Goal: Navigation & Orientation: Locate item on page

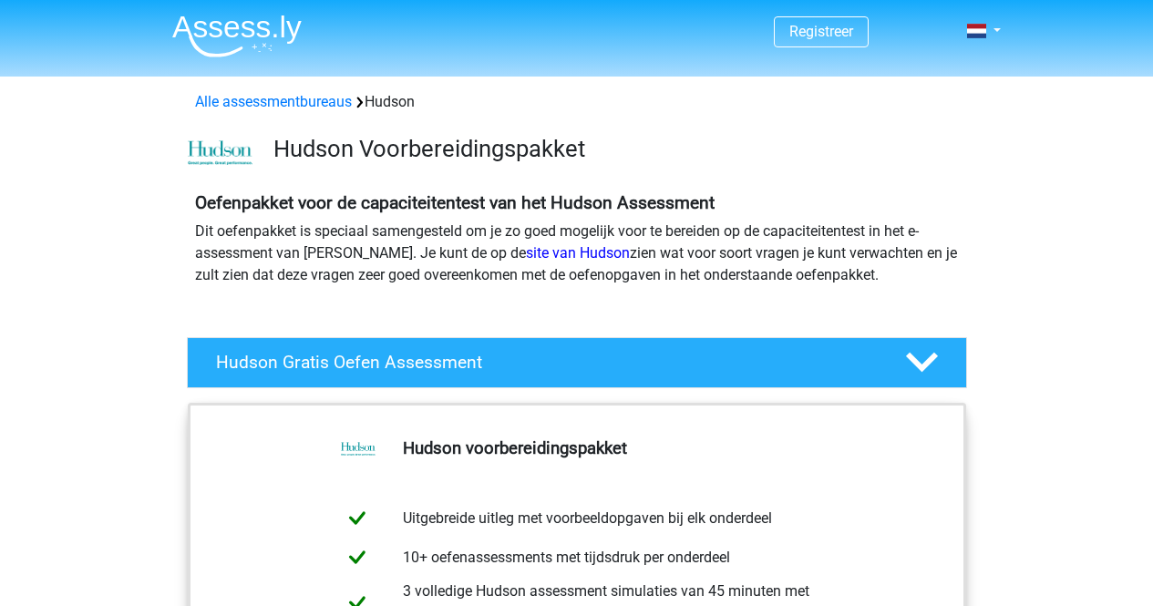
scroll to position [1033, 0]
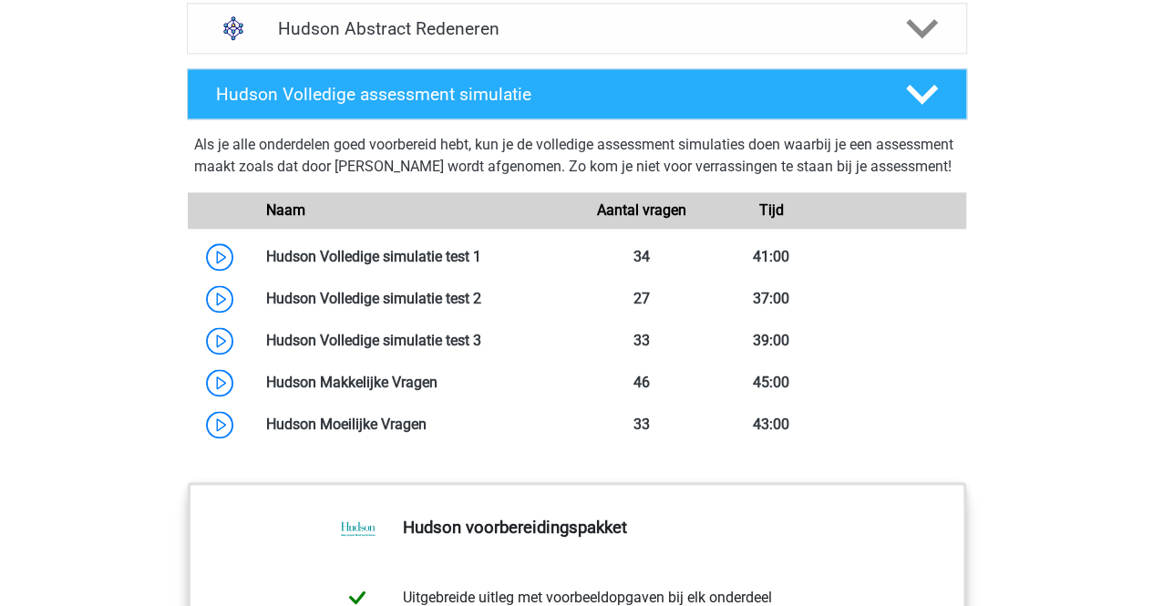
click at [445, 222] on div "Naam" at bounding box center [415, 211] width 325 height 22
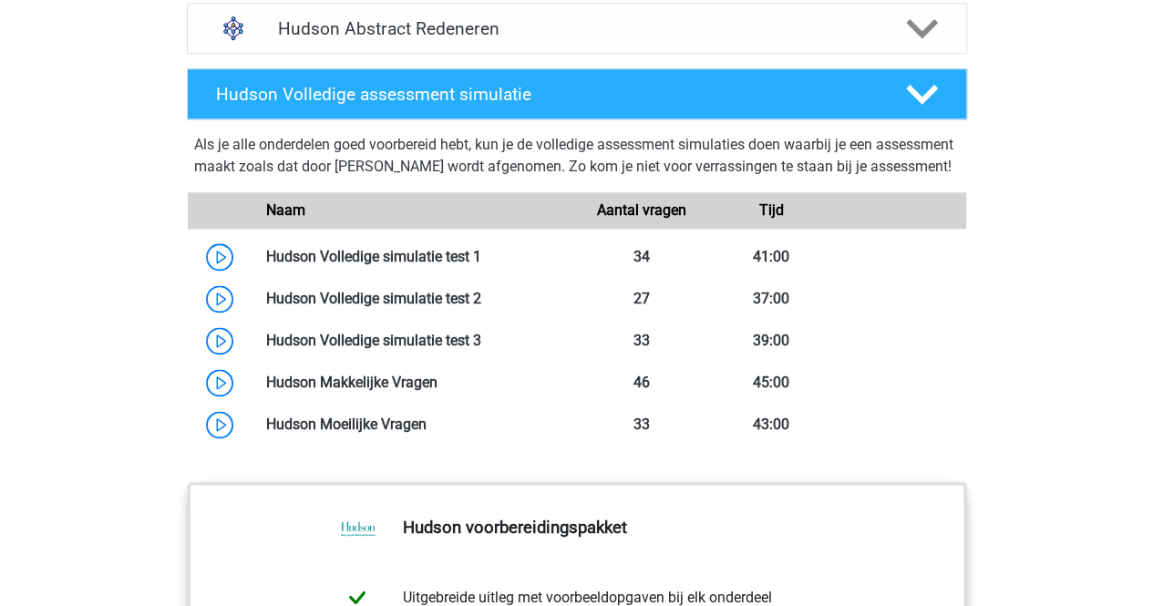
click at [445, 222] on div "Naam" at bounding box center [415, 211] width 325 height 22
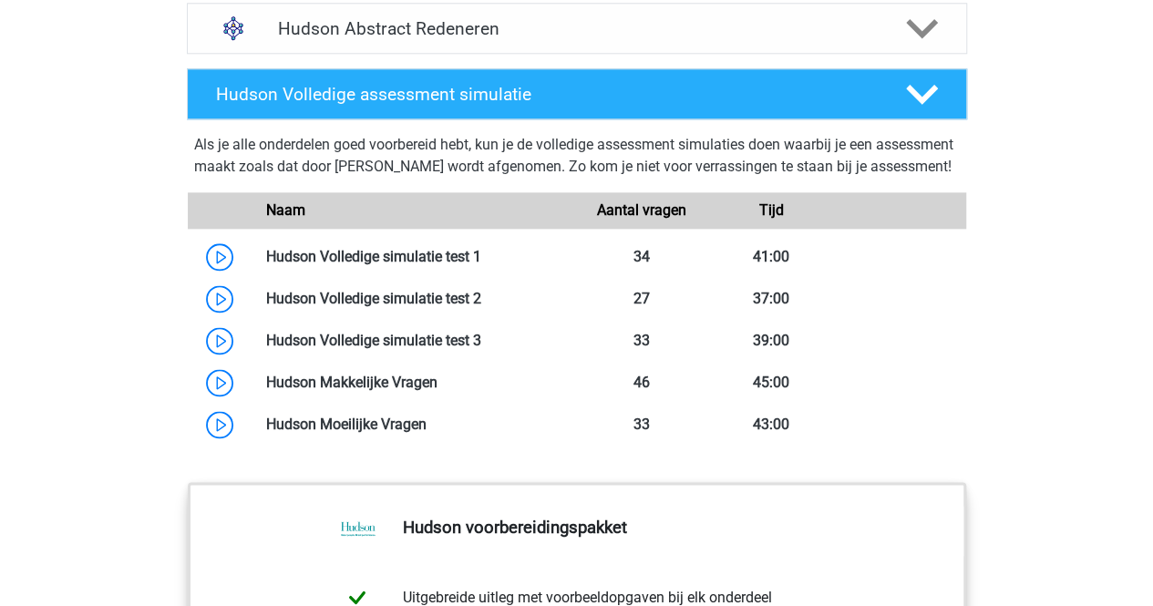
click at [445, 222] on div "Naam" at bounding box center [415, 211] width 325 height 22
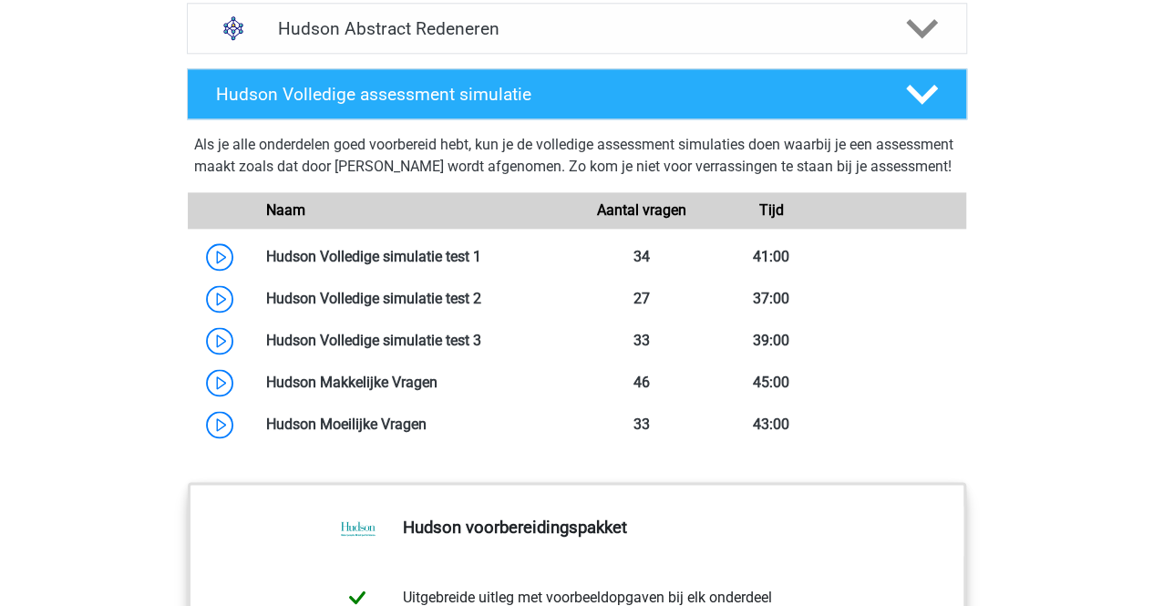
click at [445, 222] on div "Naam" at bounding box center [415, 211] width 325 height 22
drag, startPoint x: 0, startPoint y: 0, endPoint x: 439, endPoint y: 228, distance: 495.0
click at [439, 222] on div "Naam" at bounding box center [415, 211] width 325 height 22
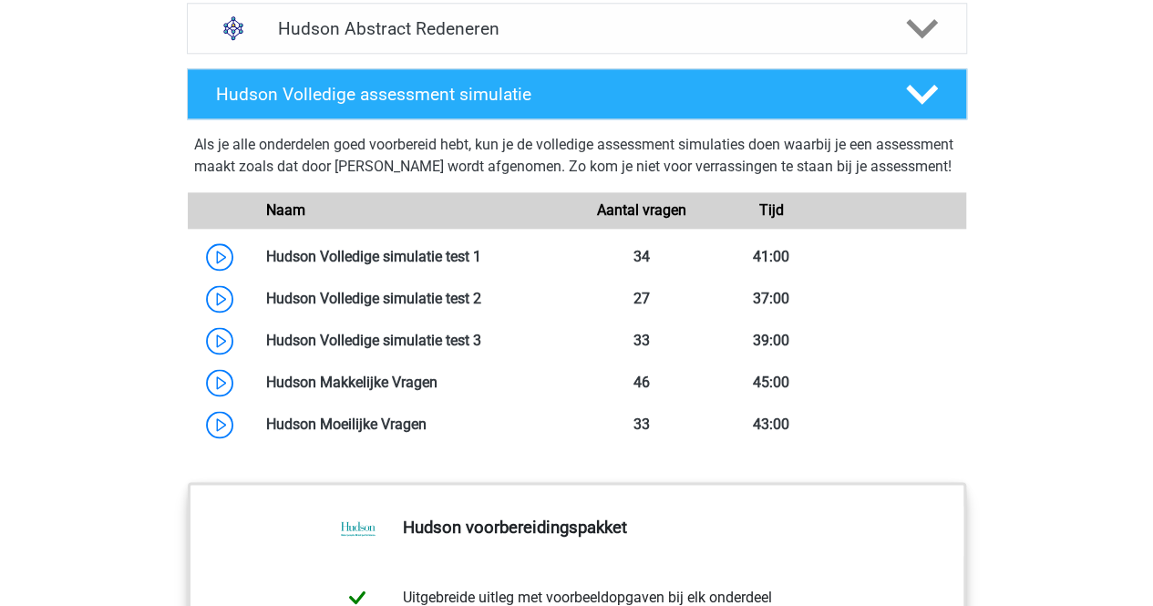
click at [439, 222] on div "Naam" at bounding box center [415, 211] width 325 height 22
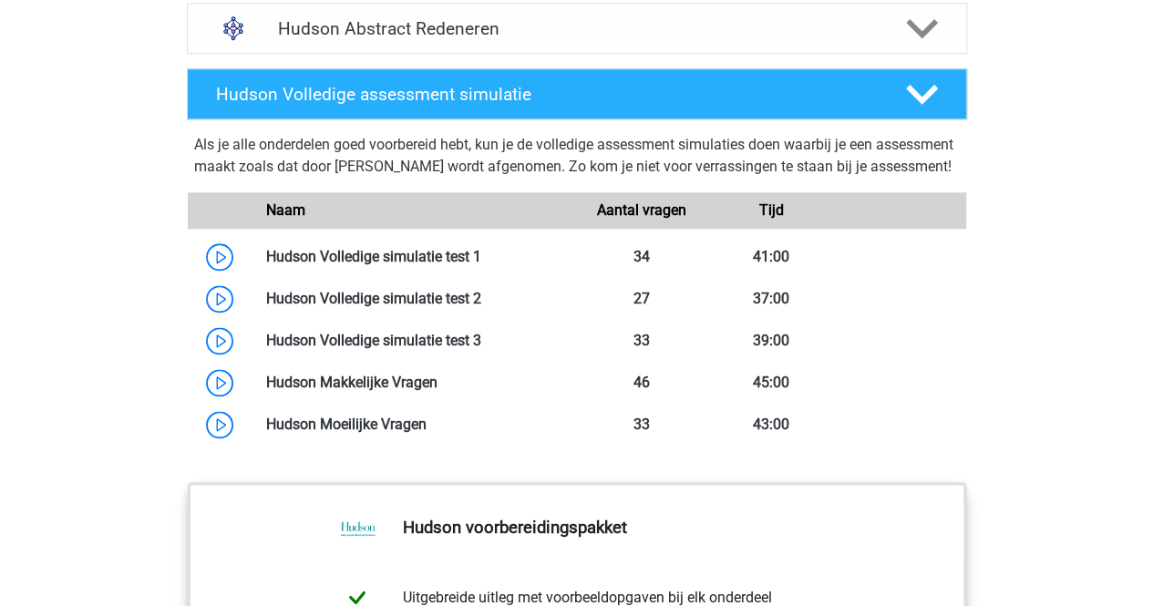
click at [439, 222] on div "Naam" at bounding box center [415, 211] width 325 height 22
